Goal: Find contact information: Find contact information

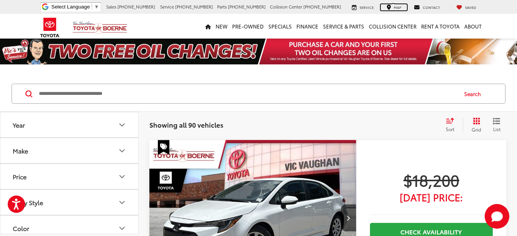
click at [393, 5] on div "Map" at bounding box center [394, 7] width 26 height 6
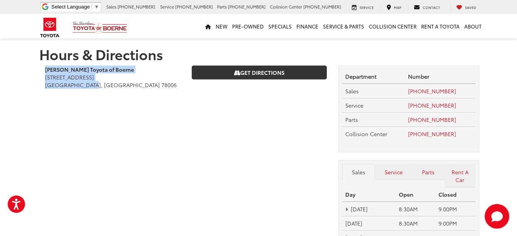
drag, startPoint x: 46, startPoint y: 68, endPoint x: 123, endPoint y: 82, distance: 78.3
click at [123, 82] on div "Vic Vaughan Toyota of Boerne 31205 Interstate 10 Frontage Rd Boerne, TX 78006" at bounding box center [112, 80] width 147 height 31
drag, startPoint x: 122, startPoint y: 83, endPoint x: 111, endPoint y: 76, distance: 12.9
copy div "Vic Vaughan Toyota of Boerne 31205 Interstate 10 Frontage Rd Boerne, TX 78006"
